Goal: Transaction & Acquisition: Purchase product/service

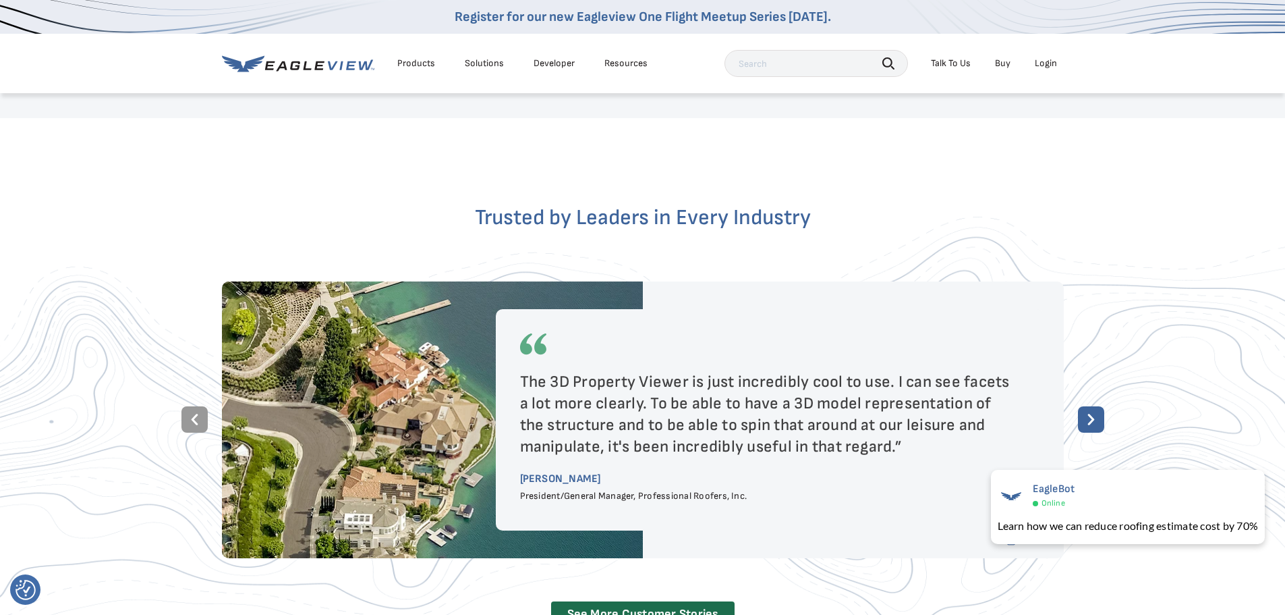
scroll to position [2294, 0]
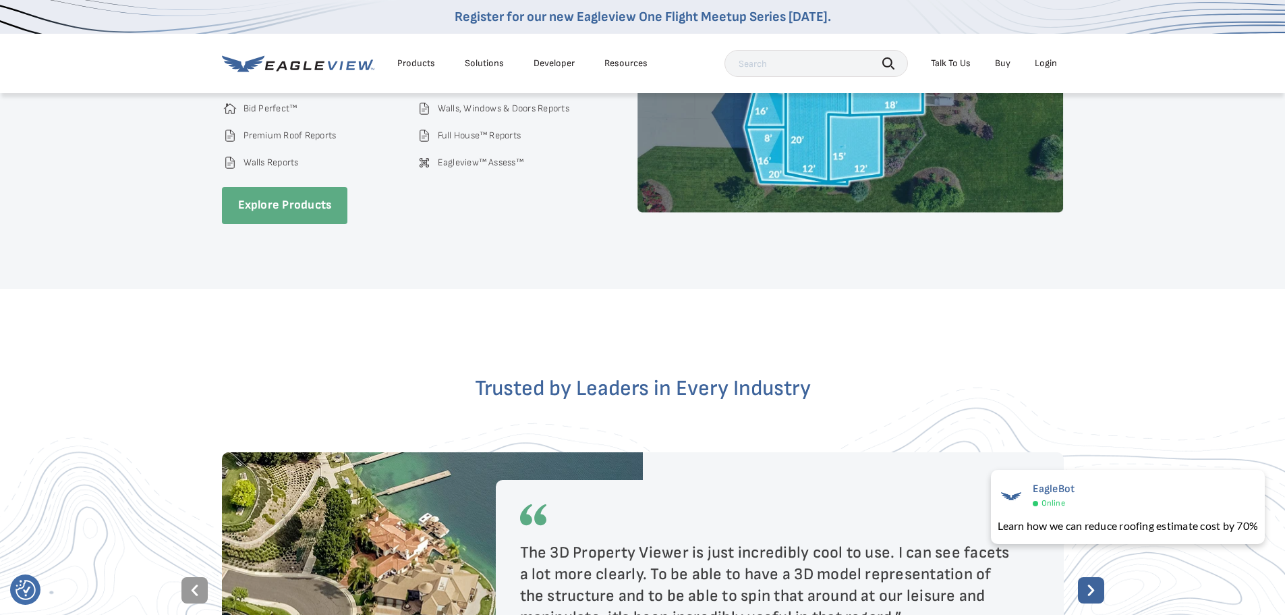
click at [254, 187] on link "Explore Products" at bounding box center [285, 205] width 126 height 37
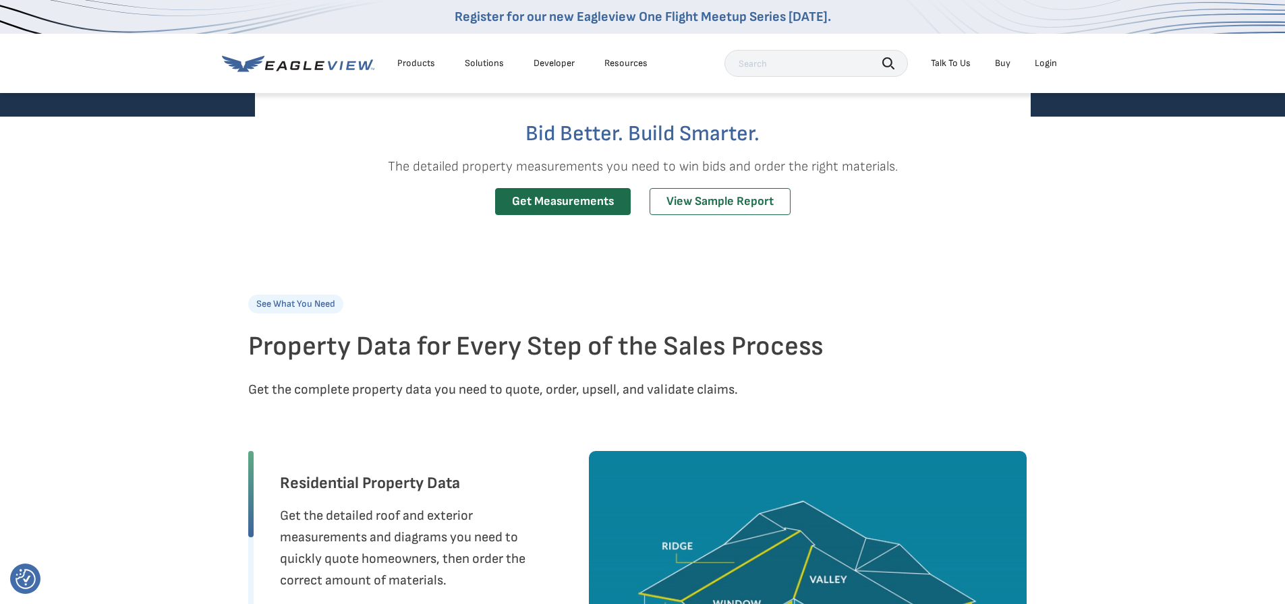
scroll to position [405, 0]
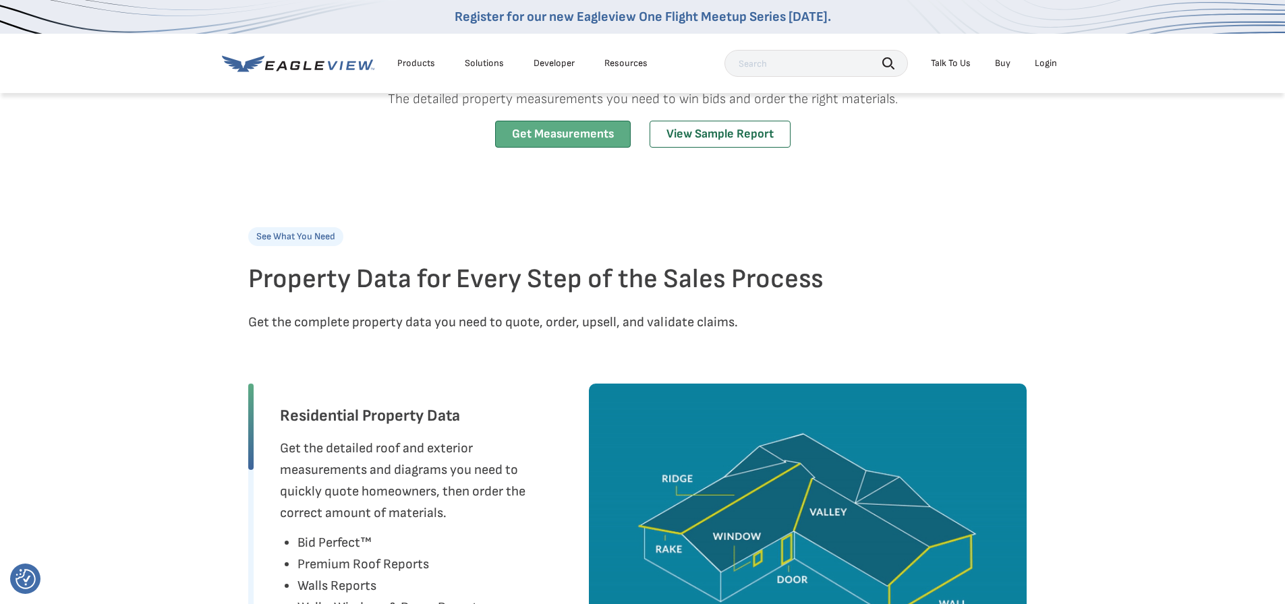
click at [588, 142] on link "Get Measurements" at bounding box center [563, 135] width 136 height 28
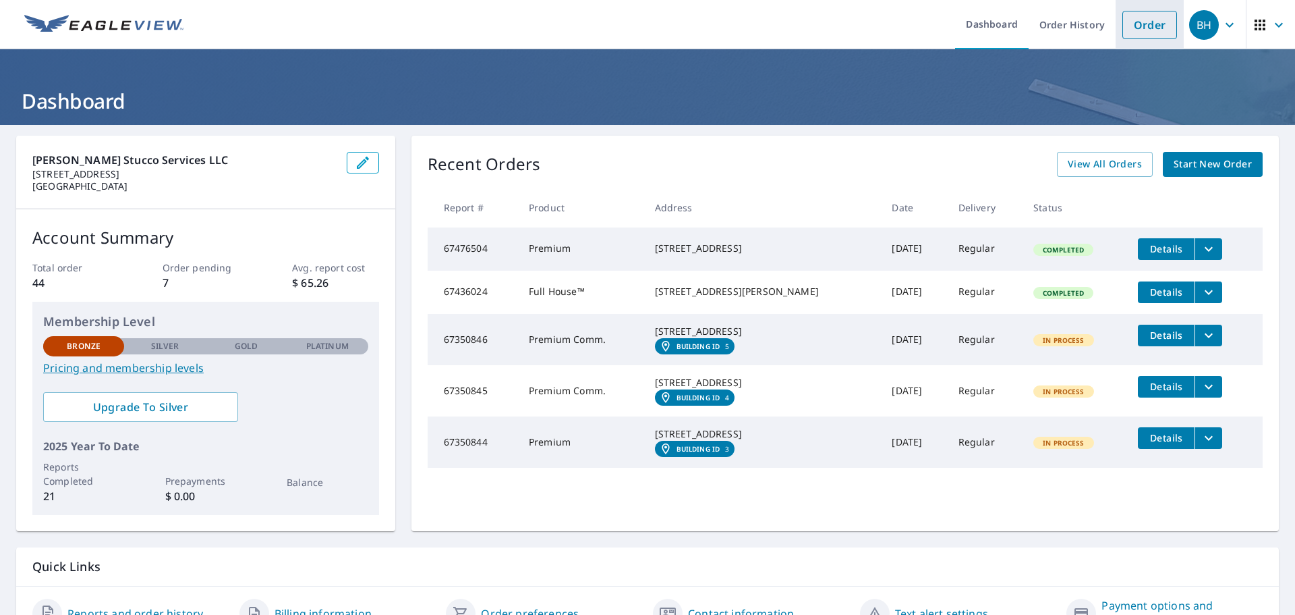
click at [1146, 19] on link "Order" at bounding box center [1150, 25] width 55 height 28
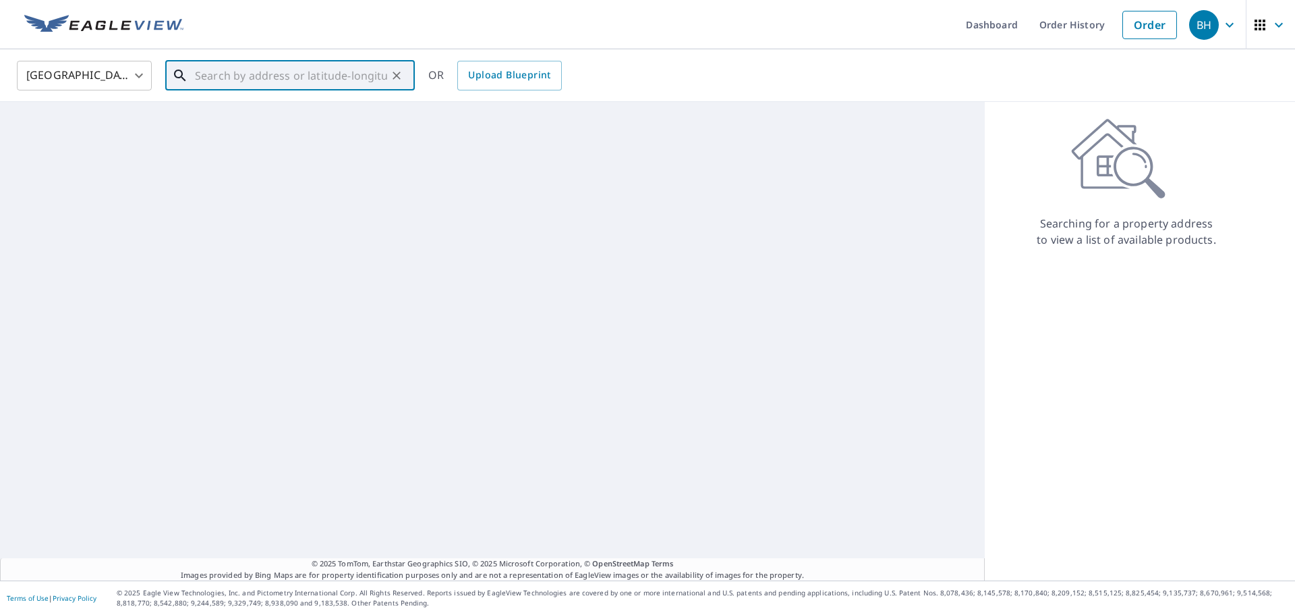
click at [228, 80] on input "text" at bounding box center [291, 76] width 192 height 38
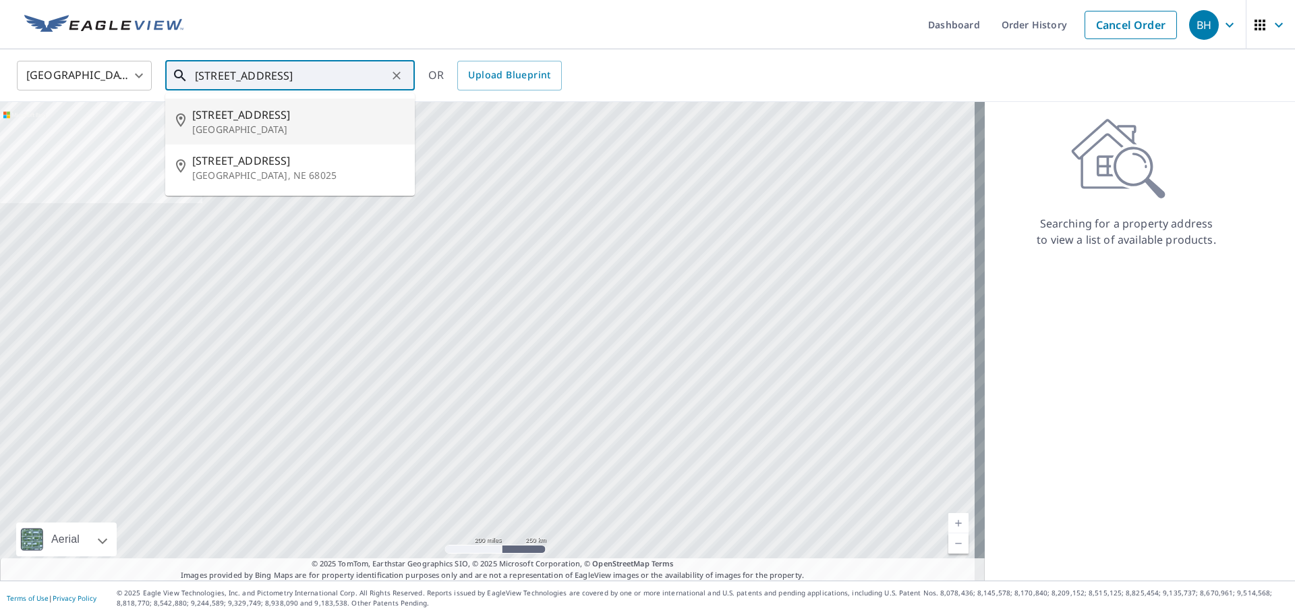
click at [272, 125] on p "[GEOGRAPHIC_DATA]" at bounding box center [298, 129] width 212 height 13
type input "[STREET_ADDRESS]"
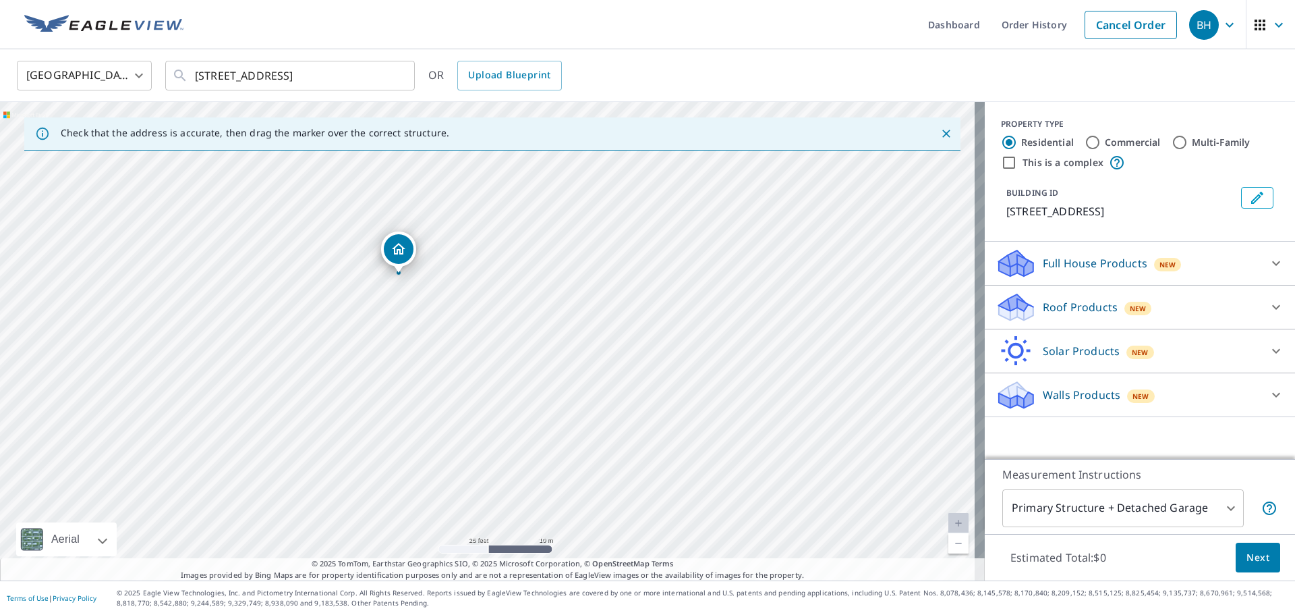
drag, startPoint x: 447, startPoint y: 293, endPoint x: 439, endPoint y: 346, distance: 53.1
click at [439, 346] on div "[STREET_ADDRESS]" at bounding box center [492, 341] width 985 height 478
click at [1237, 269] on div "Full House Products New" at bounding box center [1128, 264] width 264 height 32
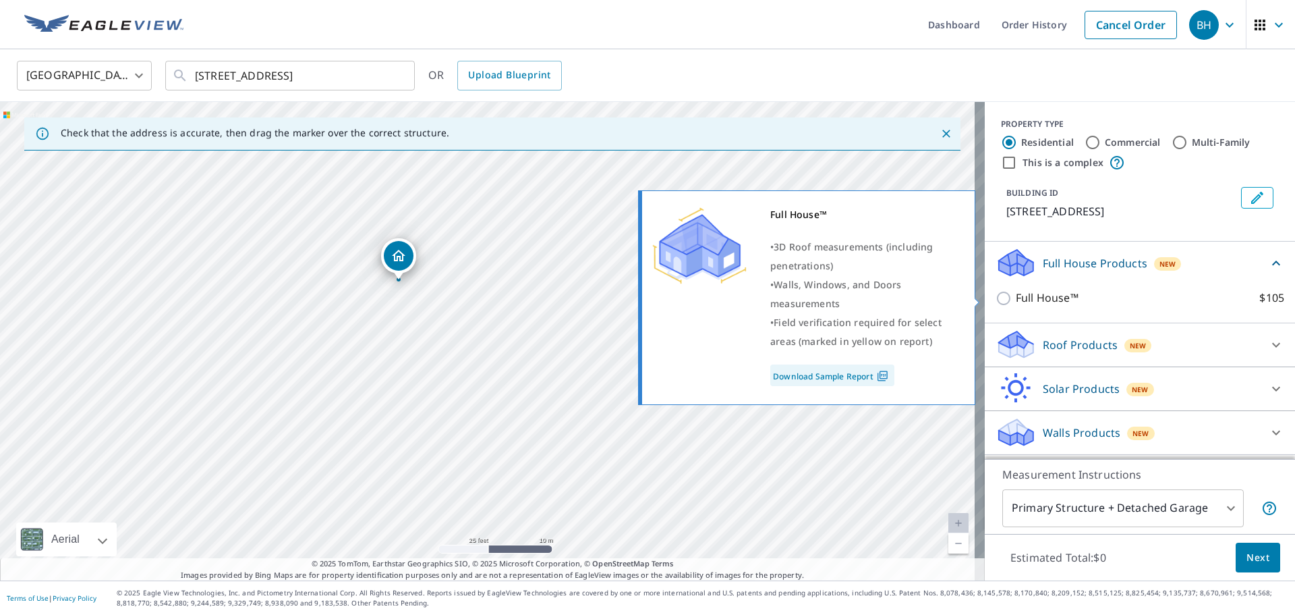
click at [998, 301] on input "Full House™ $105" at bounding box center [1006, 298] width 20 height 16
checkbox input "true"
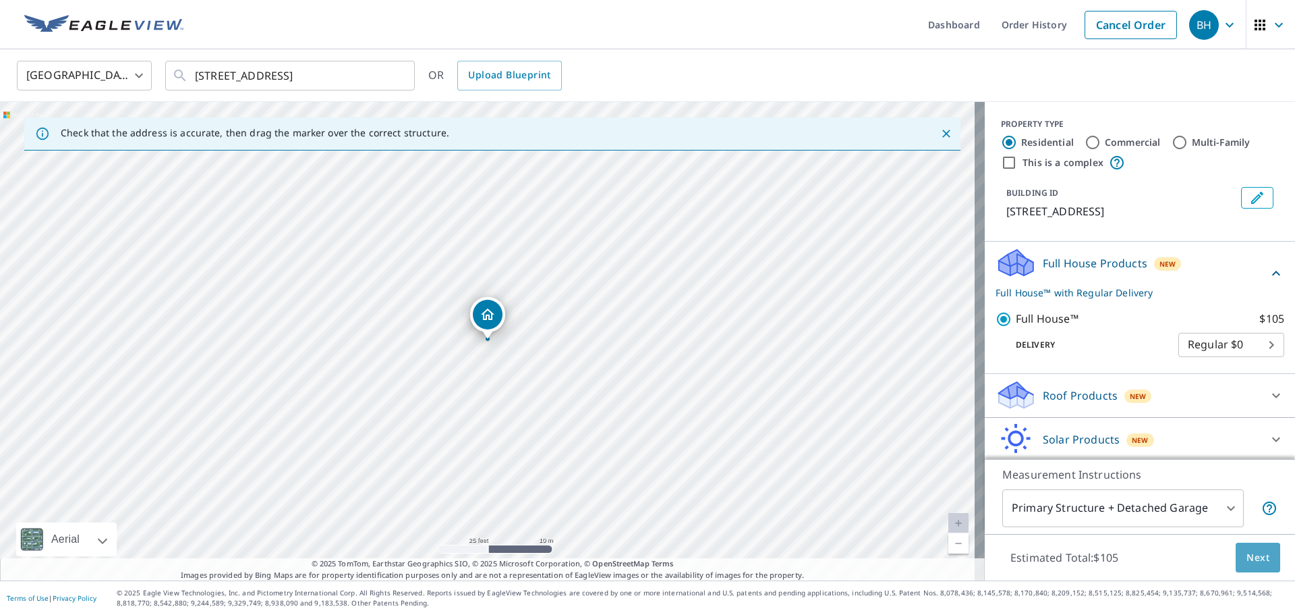
click at [1262, 553] on button "Next" at bounding box center [1258, 557] width 45 height 30
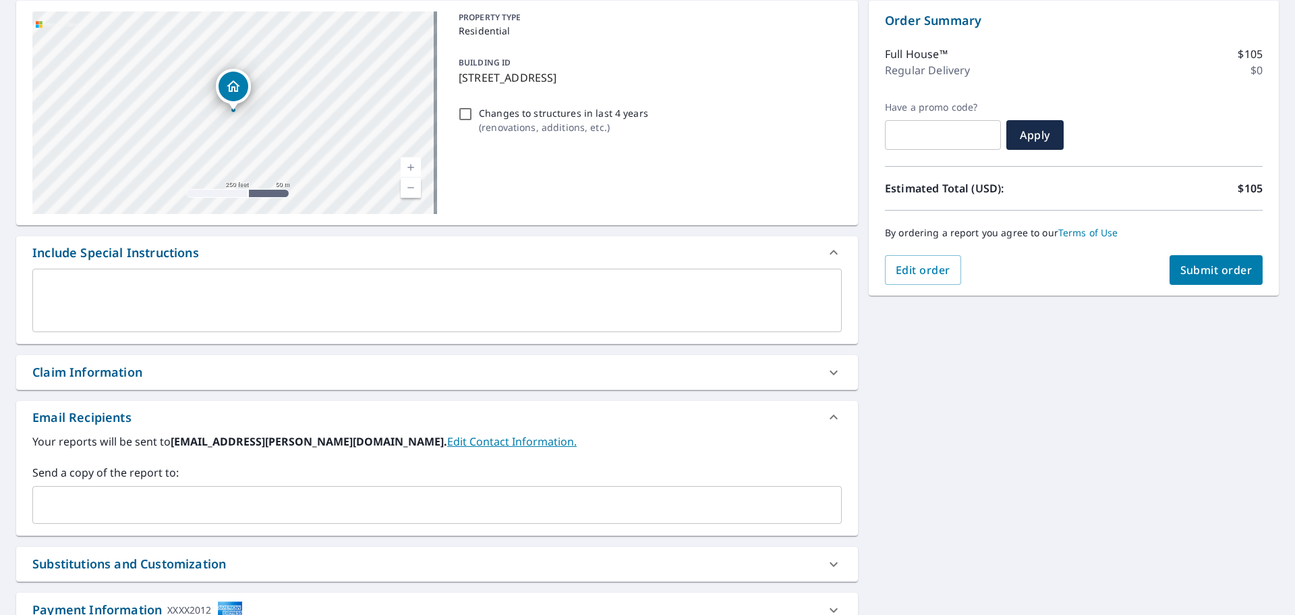
scroll to position [235, 0]
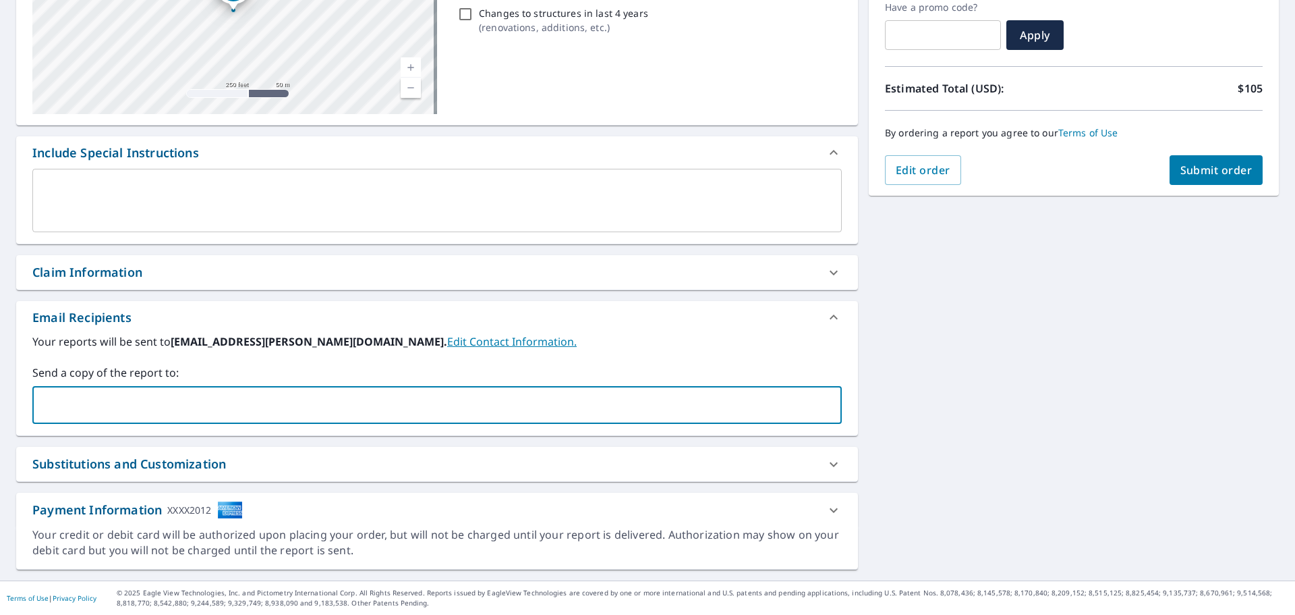
click at [218, 395] on input "text" at bounding box center [426, 405] width 777 height 26
type input "[PERSON_NAME]@"
type input "D"
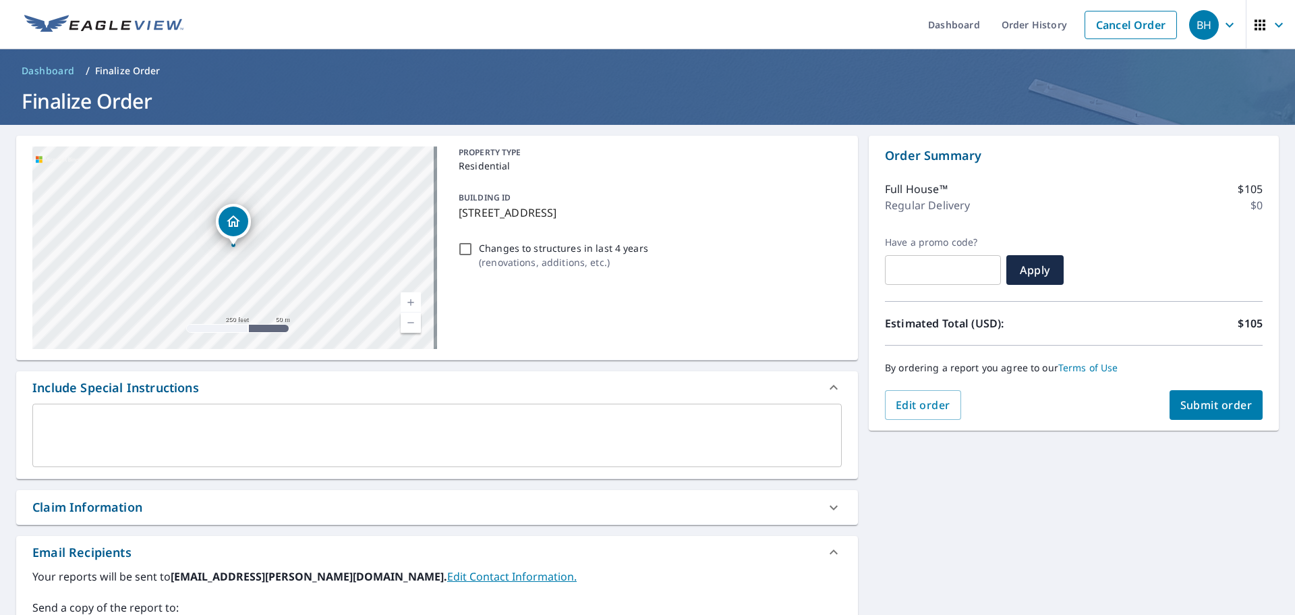
type input "[PERSON_NAME][EMAIL_ADDRESS][PERSON_NAME][DOMAIN_NAME]"
click at [1201, 401] on span "Submit order" at bounding box center [1217, 404] width 72 height 15
